Goal: Transaction & Acquisition: Book appointment/travel/reservation

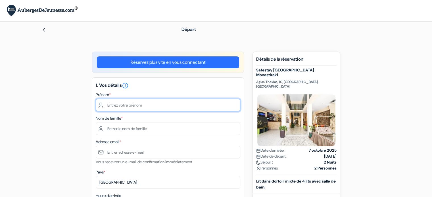
drag, startPoint x: 0, startPoint y: 0, endPoint x: 158, endPoint y: 109, distance: 191.4
click at [158, 109] on input "text" at bounding box center [168, 105] width 145 height 13
type input "[PERSON_NAME]"
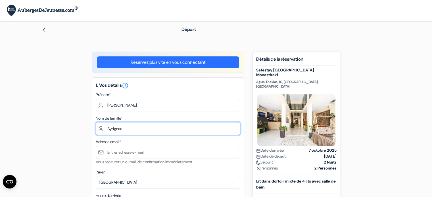
type input "Ayrignac"
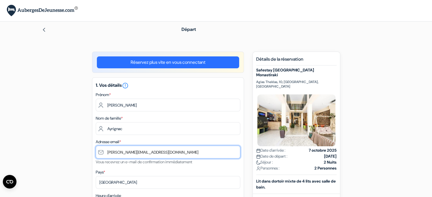
type input "[PERSON_NAME][EMAIL_ADDRESS][DOMAIN_NAME]"
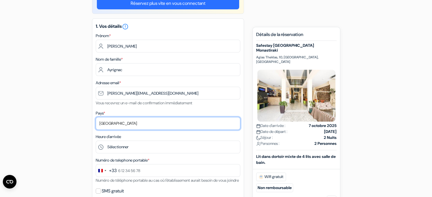
scroll to position [60, 0]
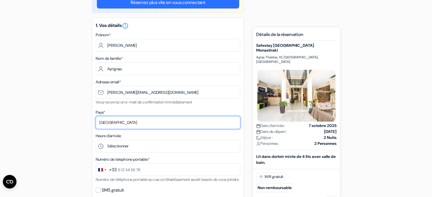
click at [131, 127] on select "Selectionner le pays Abkhazie [GEOGRAPHIC_DATA] [GEOGRAPHIC_DATA] Du [GEOGRAPHI…" at bounding box center [168, 122] width 145 height 13
click at [123, 123] on select "Selectionner le pays Abkhazie [GEOGRAPHIC_DATA] [GEOGRAPHIC_DATA] Du [GEOGRAPHI…" at bounding box center [168, 122] width 145 height 13
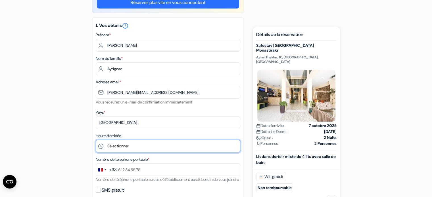
click at [127, 151] on select "Sélectionner 1:00 2:00 3:00 4:00 5:00 6:00 7:00 8:00 9:00 10:00 11:00 12:00 13:…" at bounding box center [168, 146] width 145 height 13
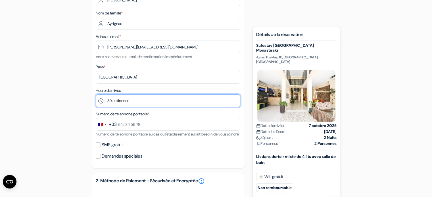
scroll to position [106, 0]
click at [103, 107] on select "Sélectionner 1:00 2:00 3:00 4:00 5:00 6:00 7:00 8:00 9:00 10:00 11:00 12:00 13:…" at bounding box center [168, 100] width 145 height 13
click at [96, 94] on select "Sélectionner 1:00 2:00 3:00 4:00 5:00 6:00 7:00 8:00 9:00 10:00 11:00 12:00 13:…" at bounding box center [168, 100] width 145 height 13
click at [122, 104] on select "Sélectionner 1:00 2:00 3:00 4:00 5:00 6:00 7:00 8:00 9:00 10:00 11:00 12:00 13:…" at bounding box center [168, 100] width 145 height 13
select select "19"
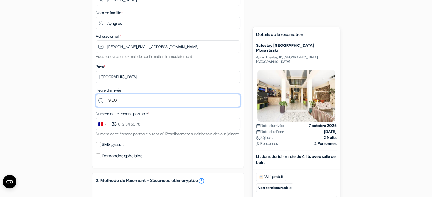
click at [96, 94] on select "Sélectionner 1:00 2:00 3:00 4:00 5:00 6:00 7:00 8:00 9:00 10:00 11:00 12:00 13:…" at bounding box center [168, 100] width 145 height 13
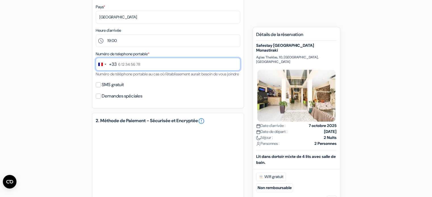
click at [137, 65] on input "text" at bounding box center [168, 64] width 145 height 13
type input "6 35 40 76 87"
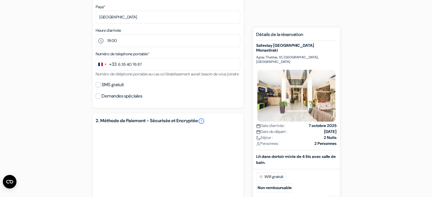
click at [120, 96] on div "1. Vos détails error_outline Prénom * [PERSON_NAME] Nom de famille * [PERSON_NA…" at bounding box center [168, 10] width 152 height 196
click at [115, 89] on label "SMS gratuit" at bounding box center [113, 85] width 22 height 8
click at [101, 87] on input "SMS gratuit" at bounding box center [98, 84] width 5 height 5
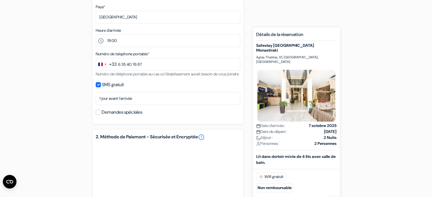
click at [117, 89] on label "SMS gratuit" at bounding box center [113, 85] width 22 height 8
click at [101, 87] on input "SMS gratuit" at bounding box center [98, 84] width 5 height 5
checkbox input "false"
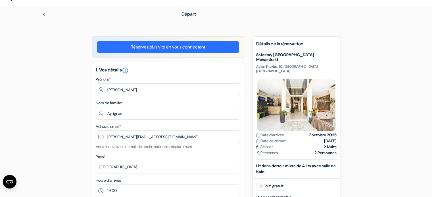
scroll to position [15, 0]
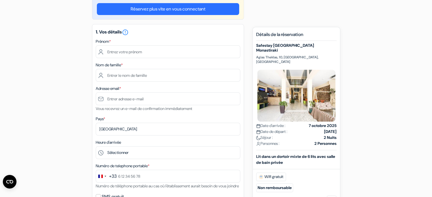
scroll to position [53, 0]
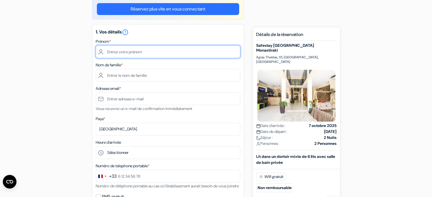
click at [121, 53] on input "text" at bounding box center [168, 51] width 145 height 13
type input "[PERSON_NAME]"
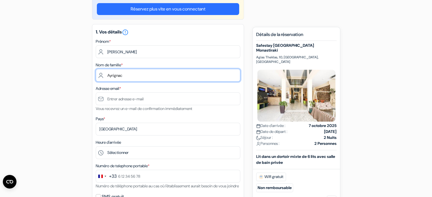
type input "Ayrignac"
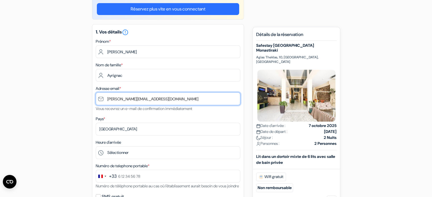
type input "[PERSON_NAME][EMAIL_ADDRESS][DOMAIN_NAME]"
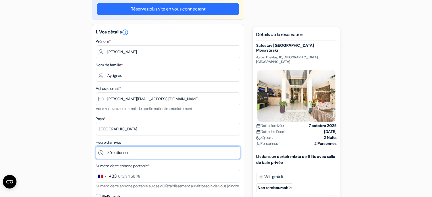
click at [129, 154] on select "Sélectionner 1:00 2:00 3:00 4:00 5:00 6:00 7:00 8:00 9:00 10:00 11:00 12:00 13:…" at bounding box center [168, 152] width 145 height 13
select select "20"
click at [96, 147] on select "Sélectionner 1:00 2:00 3:00 4:00 5:00 6:00 7:00 8:00 9:00 10:00 11:00 12:00 13:…" at bounding box center [168, 152] width 145 height 13
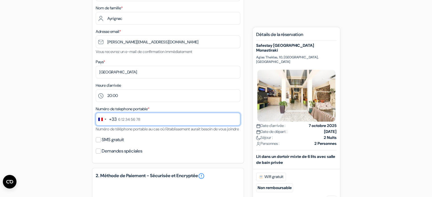
click at [139, 122] on input "text" at bounding box center [168, 119] width 145 height 13
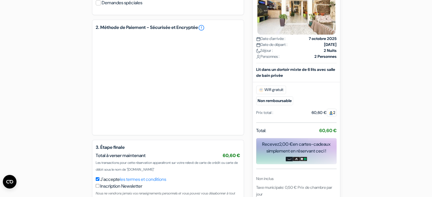
scroll to position [259, 0]
type input "6 35 40 76 87"
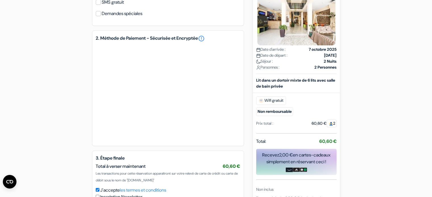
scroll to position [302, 0]
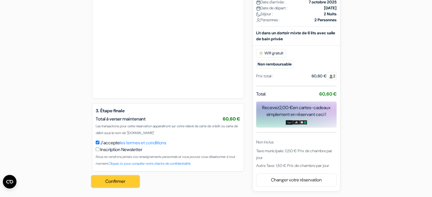
click at [115, 180] on button "Confirmer Loading..." at bounding box center [115, 181] width 47 height 11
